Goal: Information Seeking & Learning: Learn about a topic

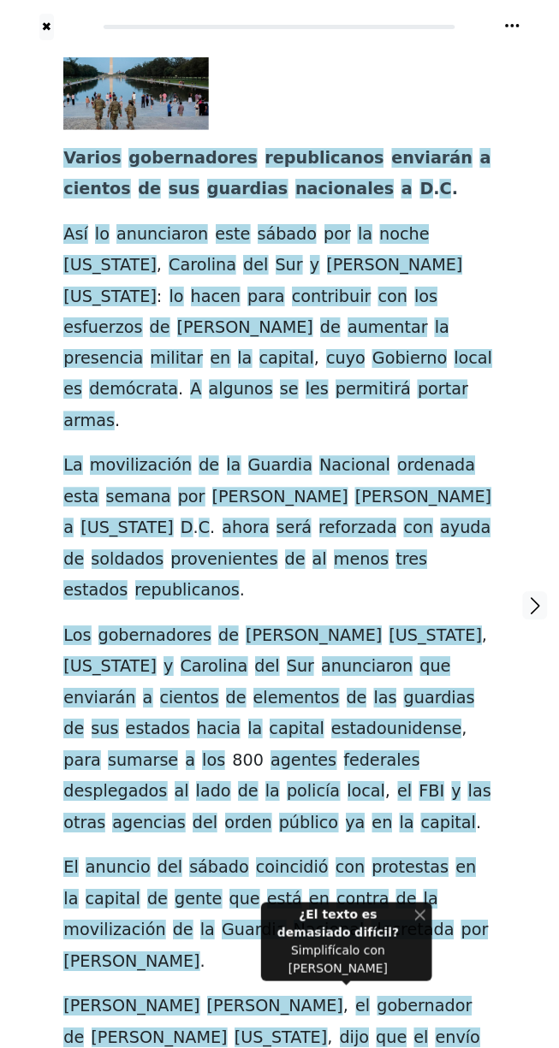
click at [128, 168] on span "gobernadores" at bounding box center [192, 158] width 129 height 21
click at [74, 518] on span "a" at bounding box center [68, 528] width 10 height 21
click at [494, 222] on div "[PERSON_NAME] gobernadores republicanos enviarán a cientos de sus guardias naci…" at bounding box center [278, 586] width 431 height 1059
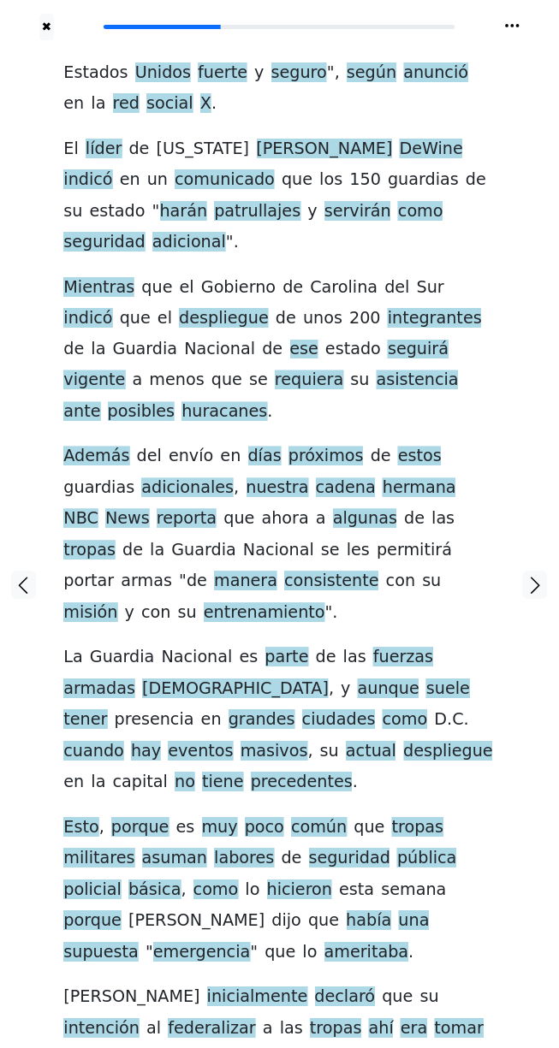
click at [518, 26] on icon at bounding box center [512, 25] width 14 height 3
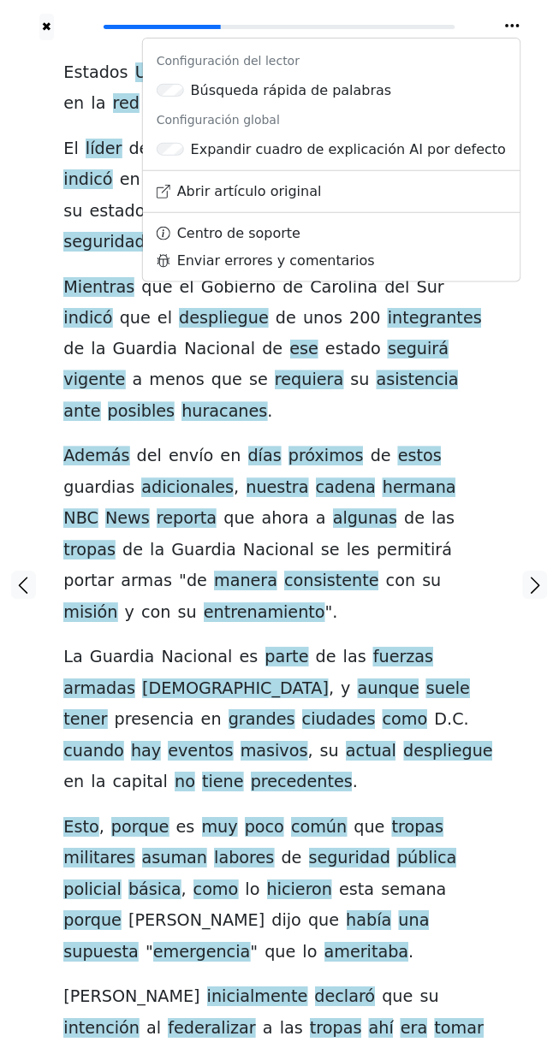
click at [157, 308] on span "el" at bounding box center [164, 318] width 15 height 21
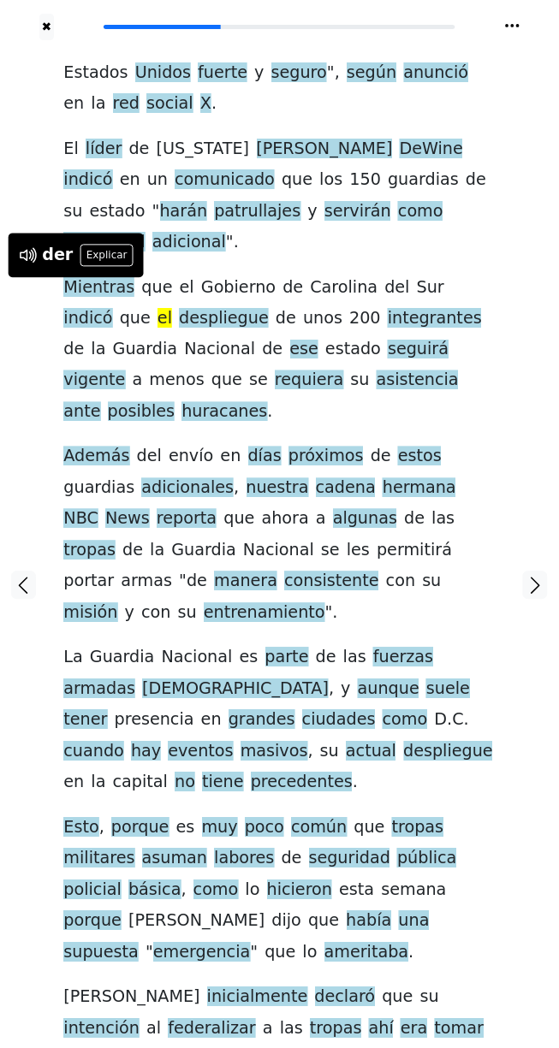
click at [512, 26] on icon at bounding box center [512, 25] width 14 height 3
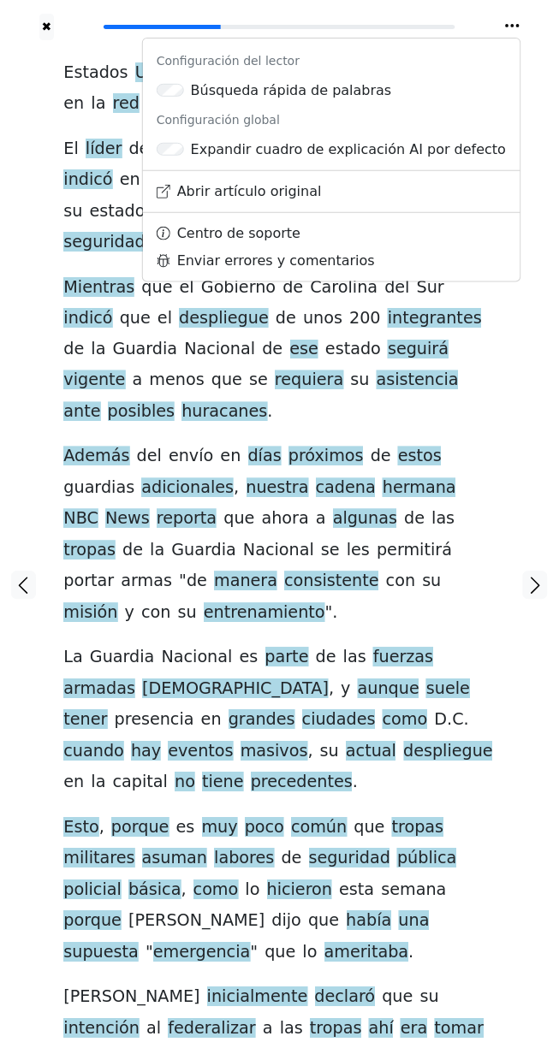
click at [27, 101] on div at bounding box center [23, 586] width 46 height 1092
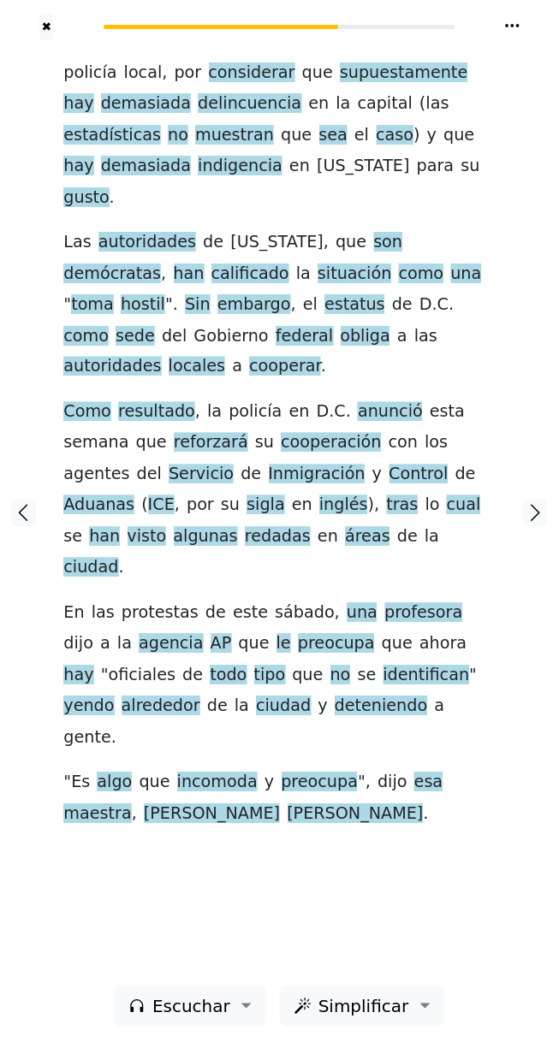
click at [513, 26] on icon at bounding box center [512, 25] width 14 height 3
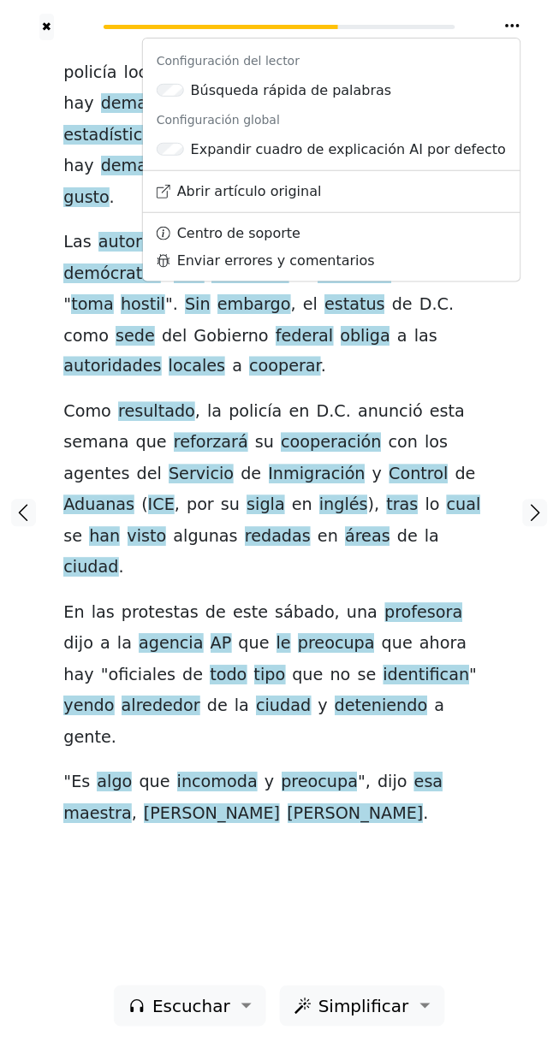
click at [518, 26] on icon at bounding box center [512, 25] width 14 height 3
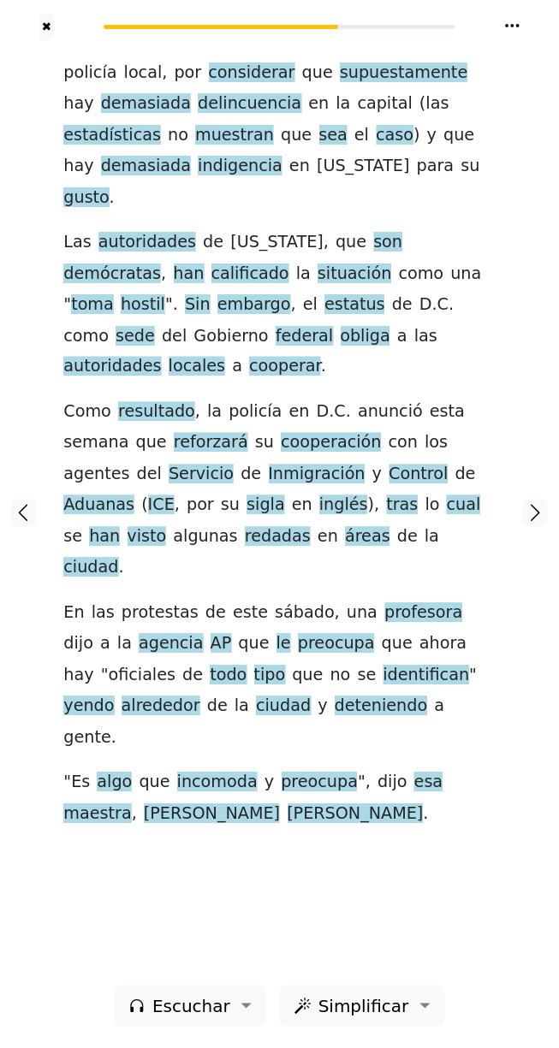
click at [536, 43] on div at bounding box center [535, 513] width 46 height 946
click at [510, 21] on icon at bounding box center [512, 25] width 17 height 17
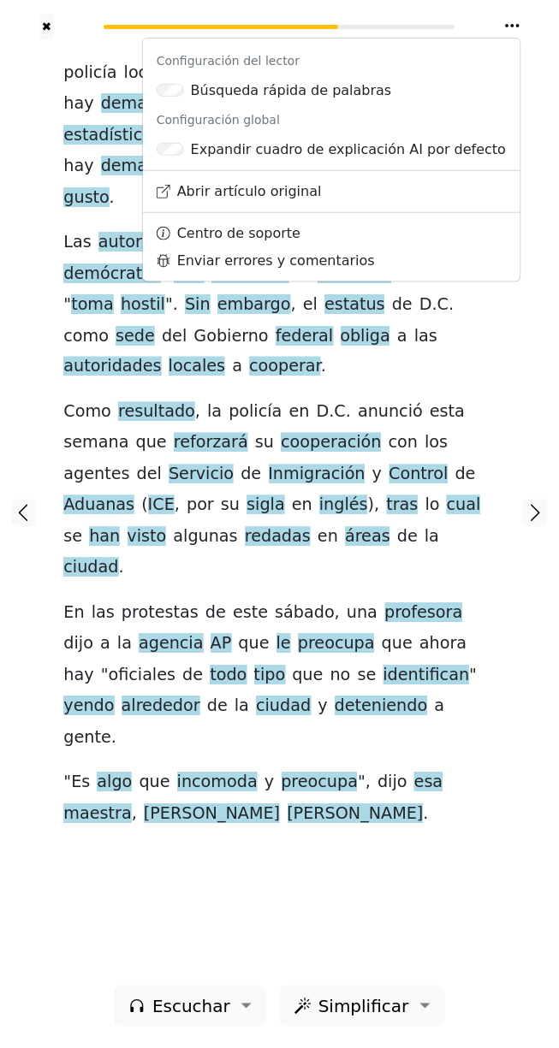
click at [537, 21] on div "Configuración del lector Búsqueda rápida de palabras Configuración global Expan…" at bounding box center [511, 25] width 93 height 21
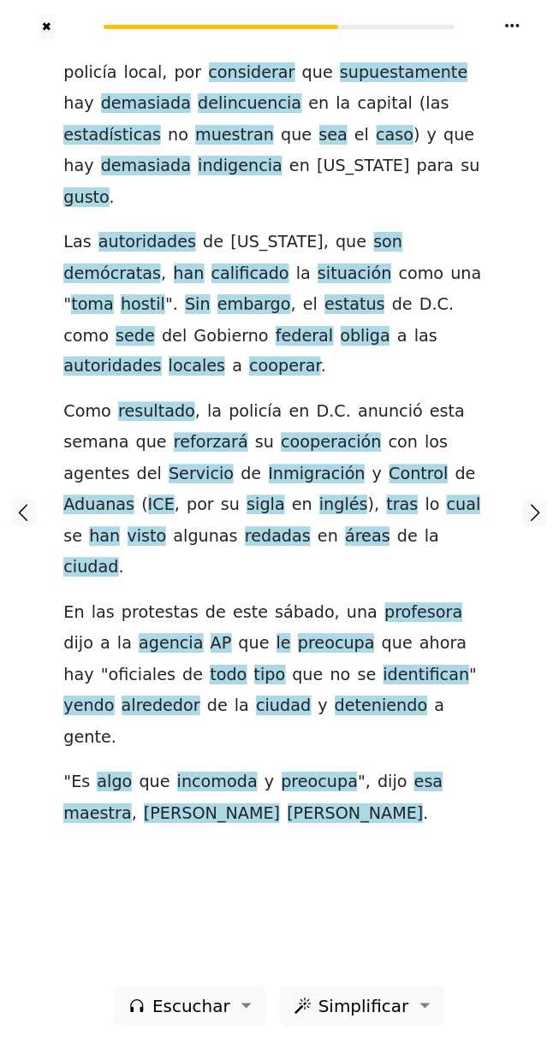
click at [513, 29] on icon at bounding box center [512, 25] width 17 height 17
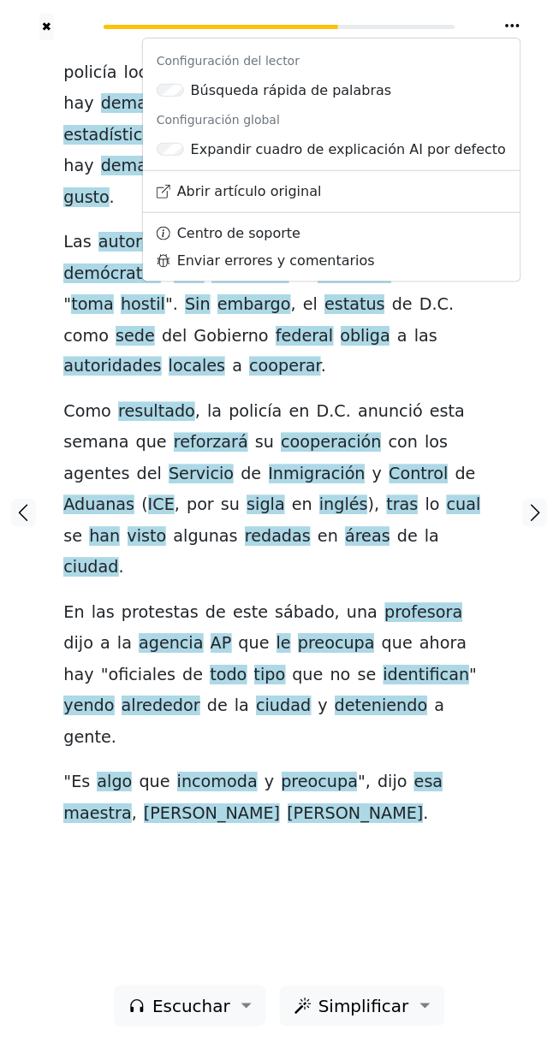
click at [512, 26] on icon at bounding box center [512, 25] width 14 height 3
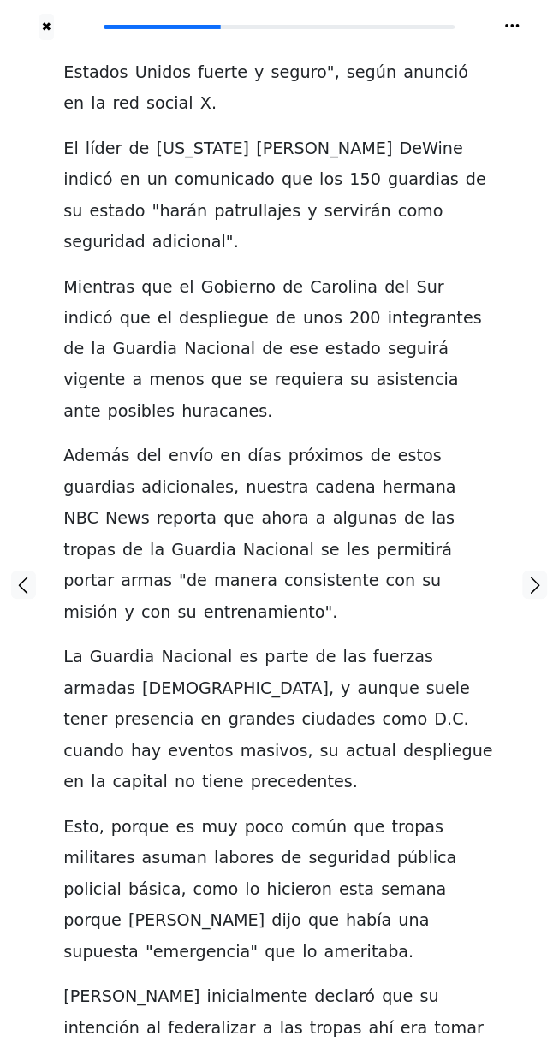
click at [530, 45] on div at bounding box center [535, 586] width 46 height 1092
click at [230, 277] on span "Gobierno" at bounding box center [238, 287] width 74 height 21
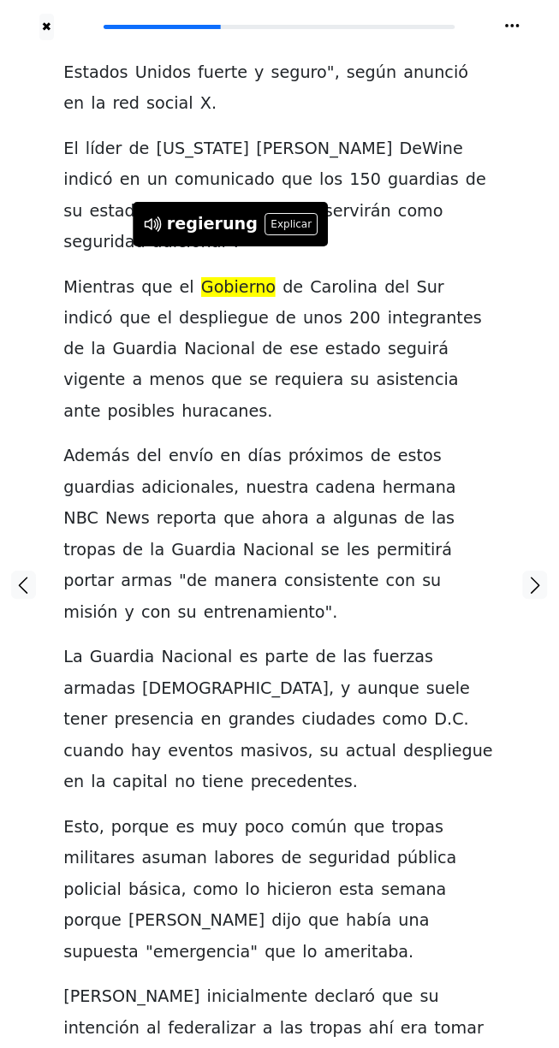
click at [512, 16] on button at bounding box center [512, 25] width 17 height 21
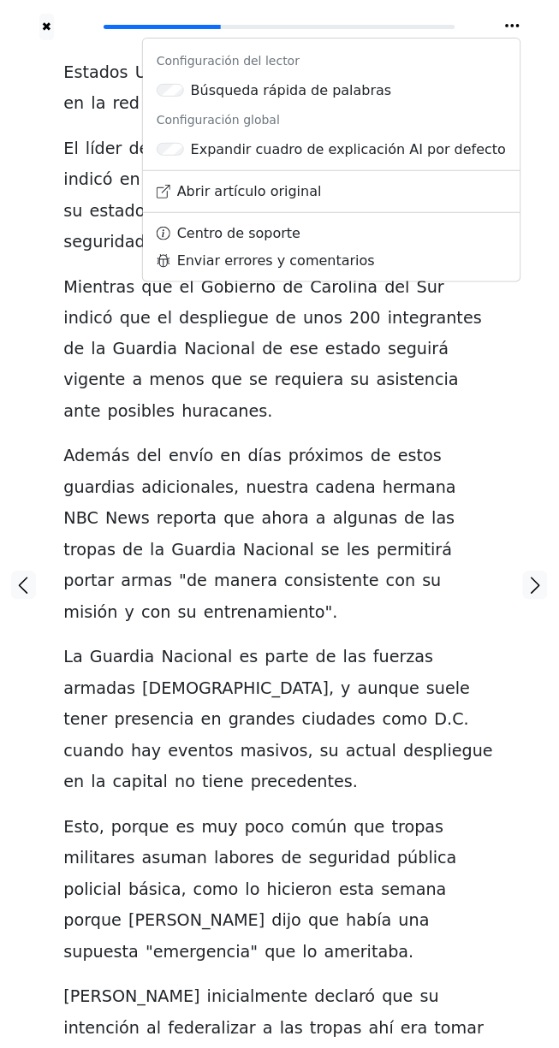
click at [532, 44] on div at bounding box center [535, 586] width 46 height 1092
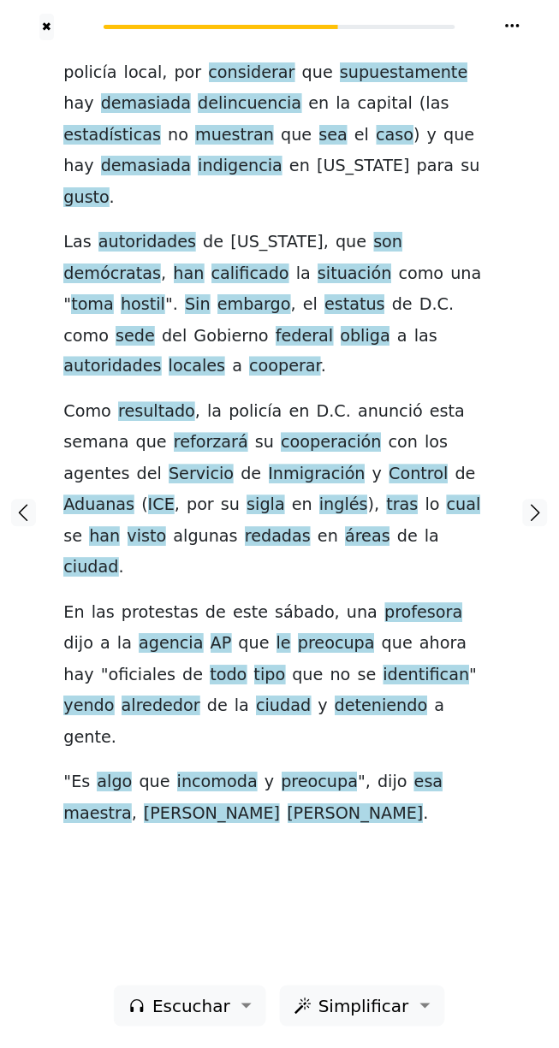
click at [514, 26] on icon at bounding box center [512, 25] width 17 height 17
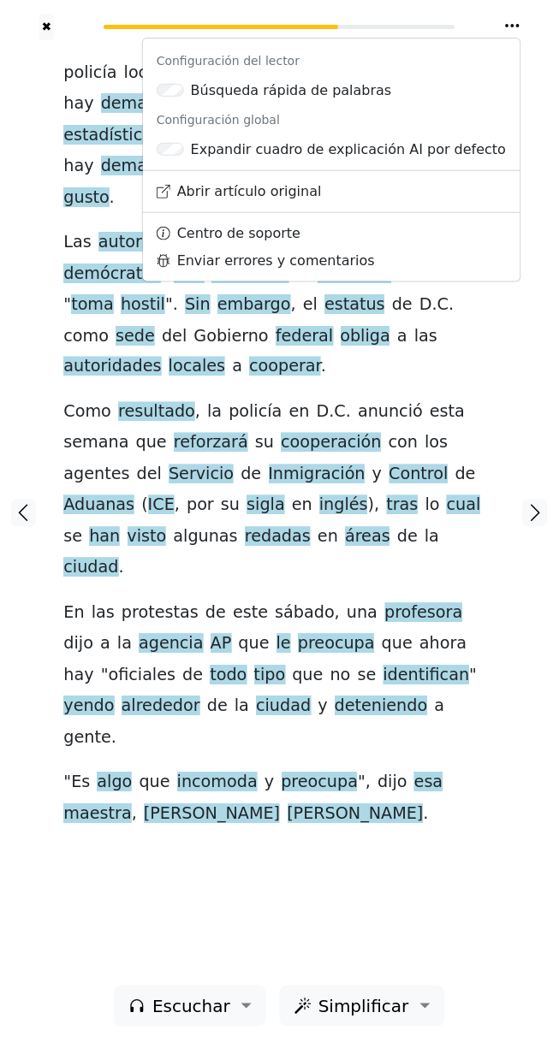
click at [512, 26] on icon at bounding box center [512, 25] width 14 height 3
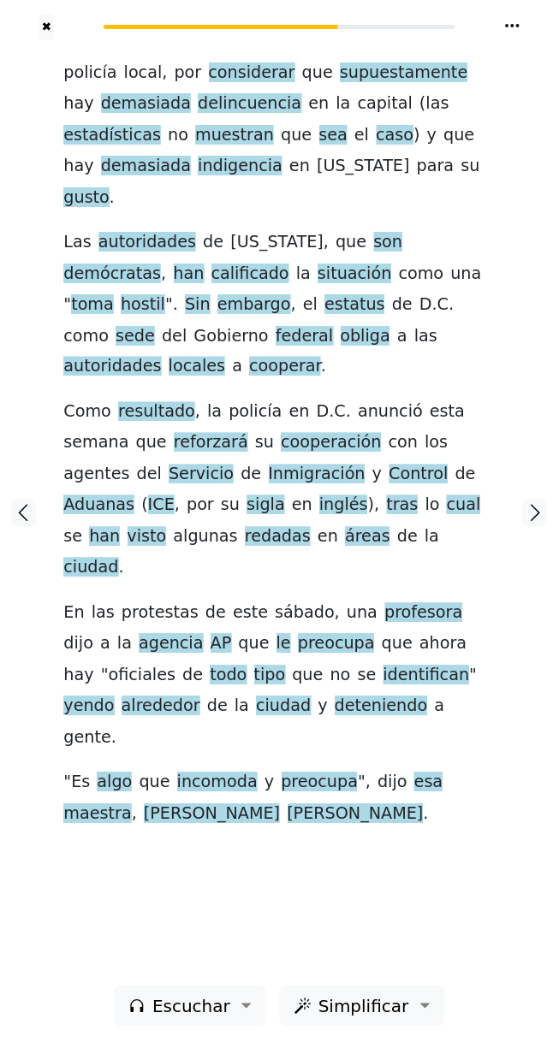
click at [536, 40] on div at bounding box center [535, 513] width 46 height 946
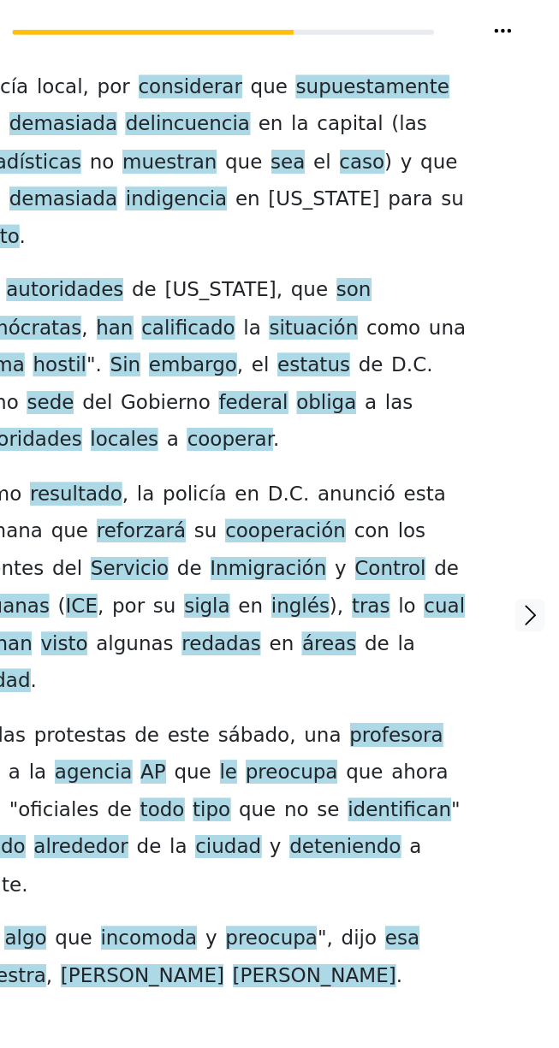
click at [520, 25] on icon at bounding box center [512, 25] width 17 height 17
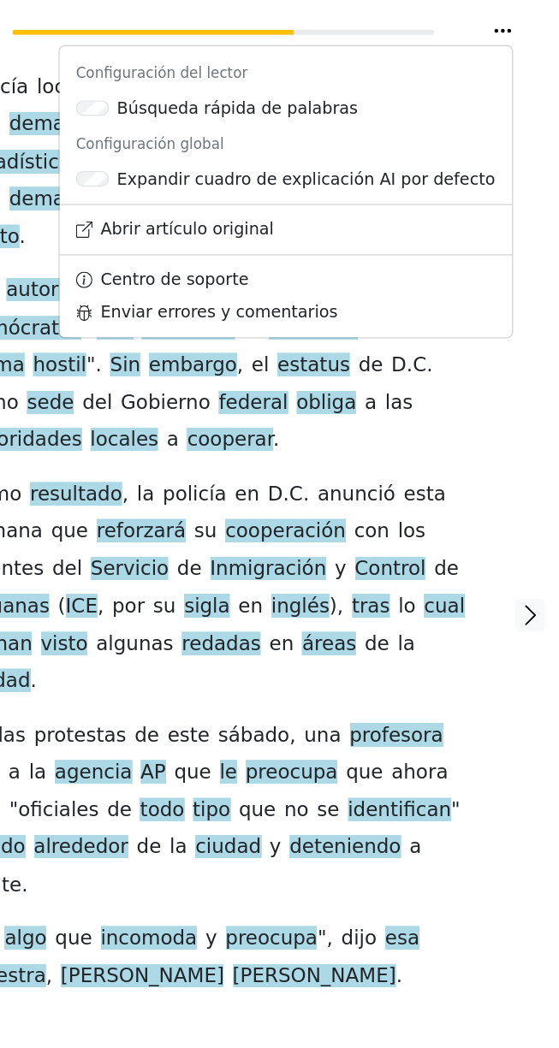
click at [513, 26] on icon at bounding box center [512, 25] width 14 height 3
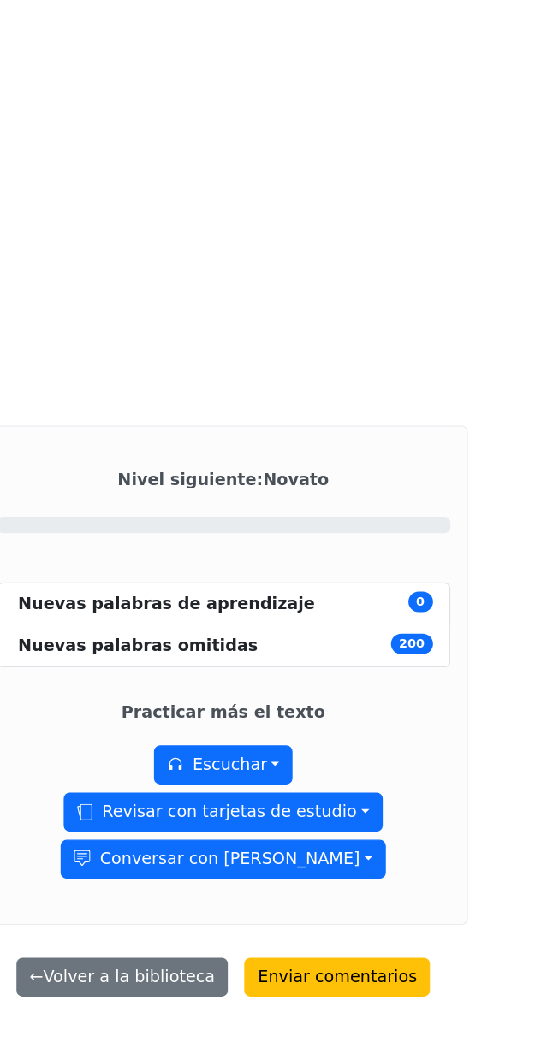
click at [519, 36] on div "Nivel siguiente : Novato 0% Nuevas palabras de aprendizaje 0 Nuevas palabras om…" at bounding box center [279, 419] width 559 height 838
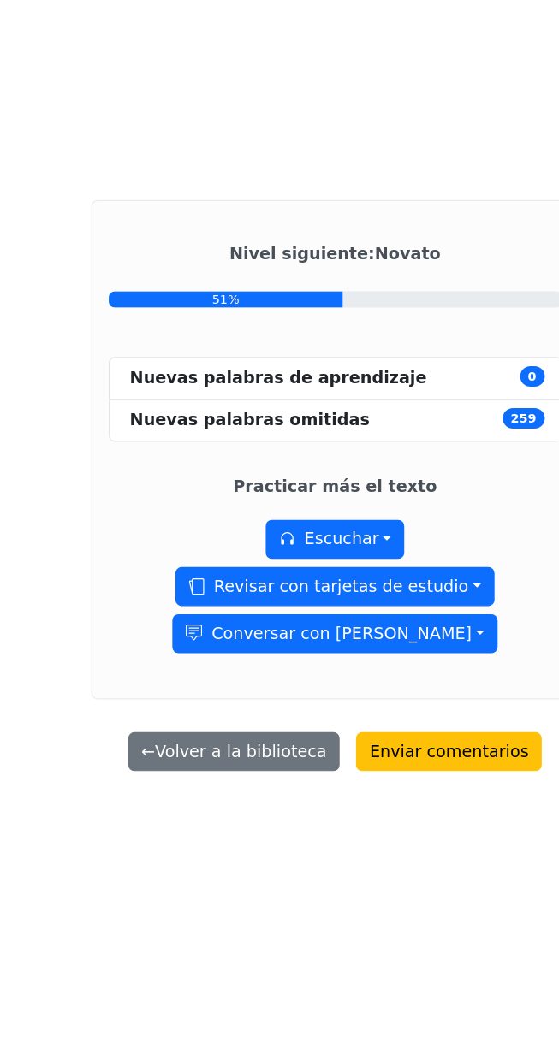
click at [347, 557] on li "Nuevas palabras omitidas 259" at bounding box center [280, 539] width 378 height 35
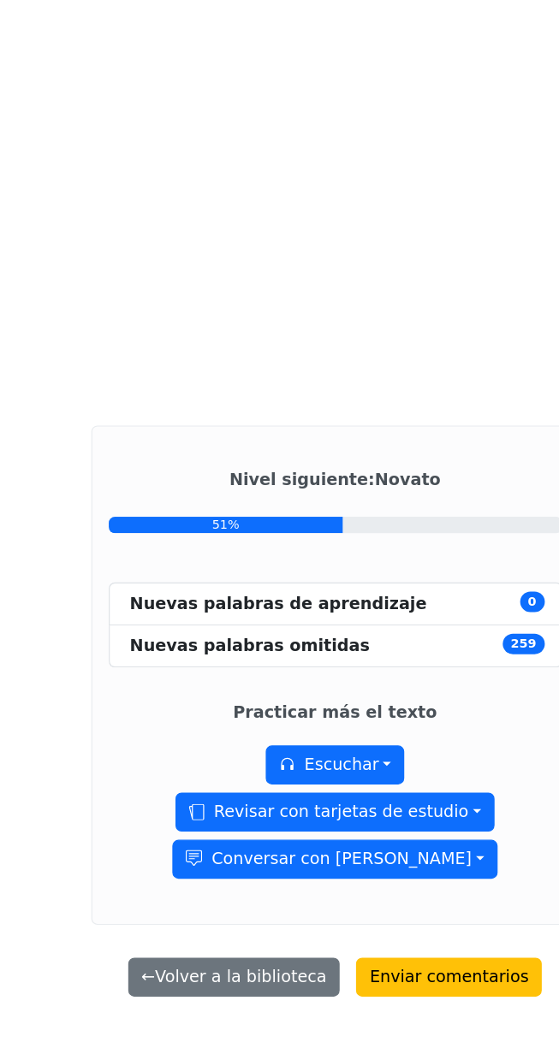
click at [299, 655] on button "Escuchar" at bounding box center [280, 638] width 116 height 33
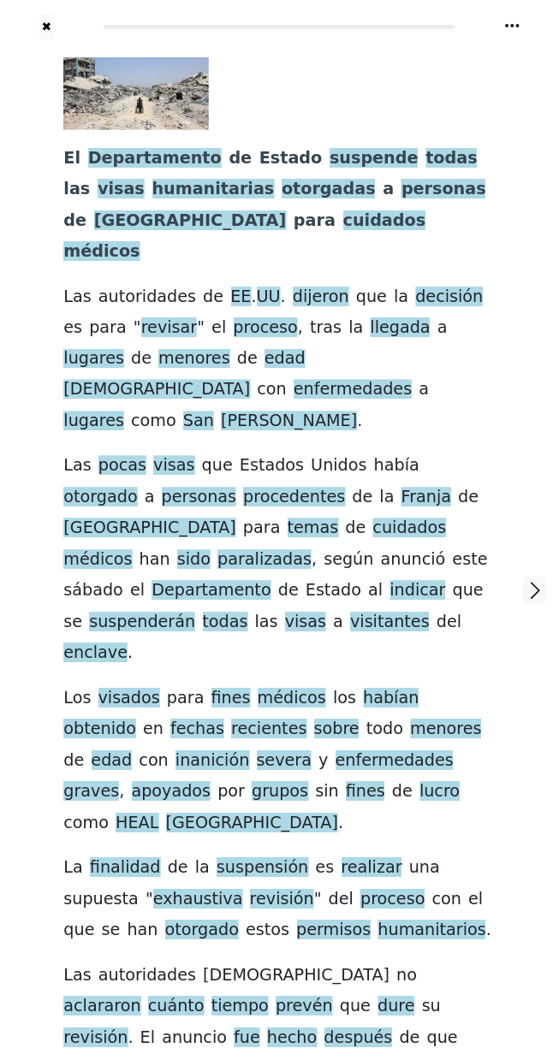
click at [251, 456] on span "Estados" at bounding box center [272, 466] width 64 height 21
click at [124, 412] on span "lugares" at bounding box center [93, 422] width 61 height 21
click at [517, 435] on div at bounding box center [535, 590] width 46 height 1101
click at [512, 26] on icon at bounding box center [512, 25] width 14 height 3
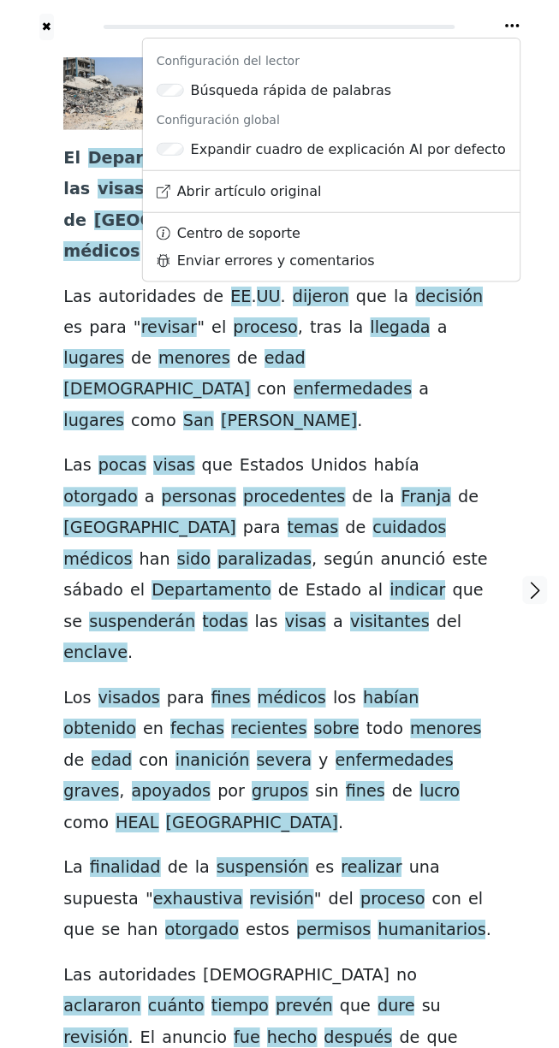
click at [459, 488] on span "de" at bounding box center [469, 498] width 21 height 21
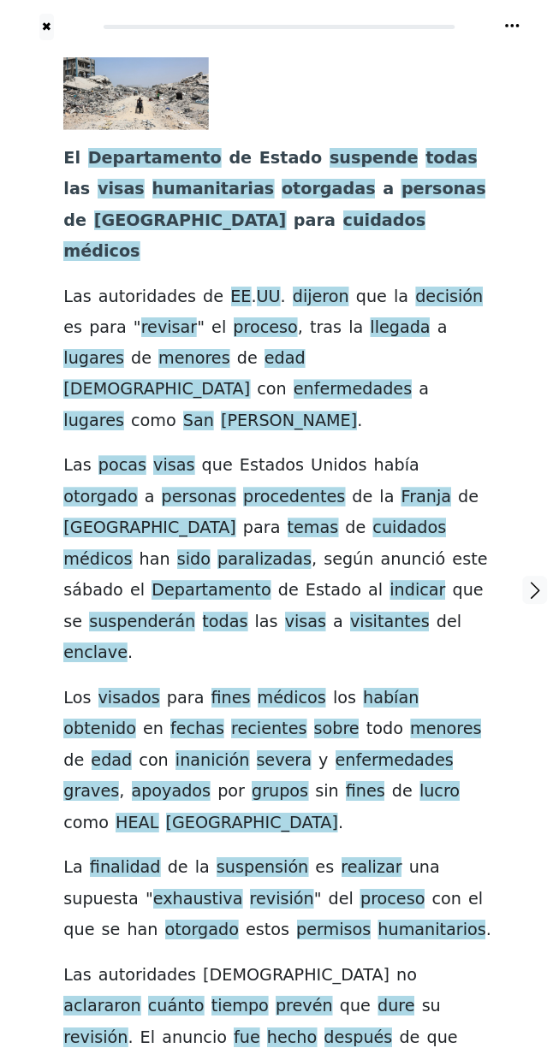
click at [147, 167] on span "Departamento" at bounding box center [154, 158] width 133 height 21
click at [139, 241] on span "médicos" at bounding box center [101, 251] width 76 height 21
click at [116, 162] on span "Departamento" at bounding box center [154, 158] width 133 height 21
click at [365, 66] on div at bounding box center [272, 93] width 418 height 73
click at [492, 80] on div "El Departamento de Estado suspende todas las visas humanitarias otorgadas a per…" at bounding box center [278, 571] width 431 height 1028
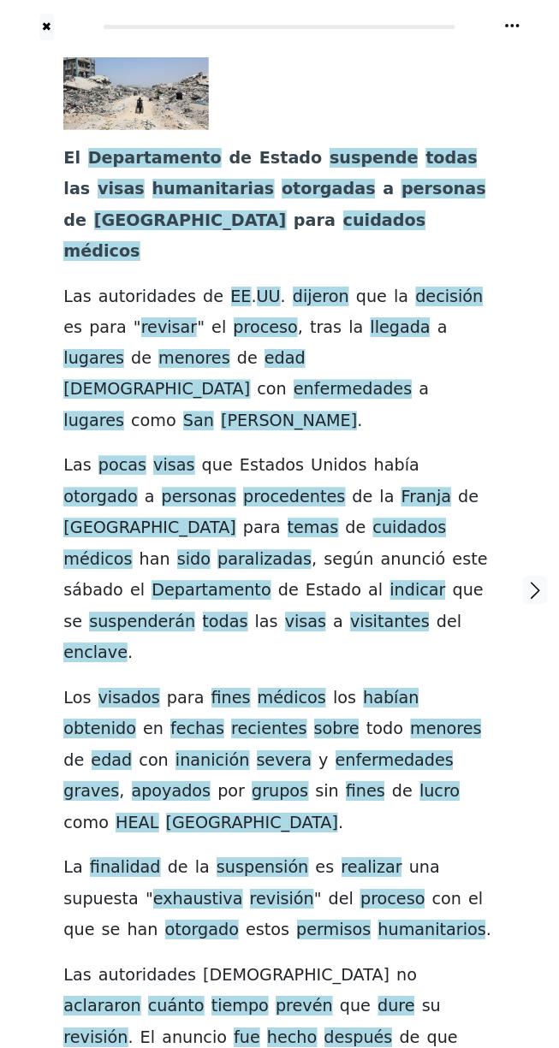
click at [152, 164] on span "Departamento" at bounding box center [154, 158] width 133 height 21
